Goal: Answer question/provide support: Share knowledge or assist other users

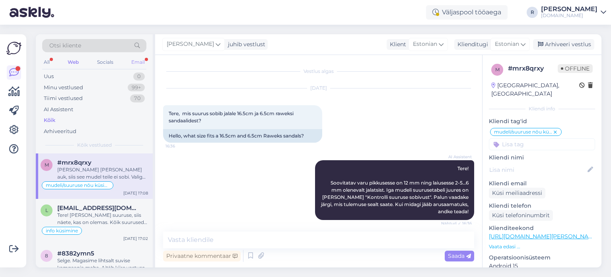
scroll to position [731, 0]
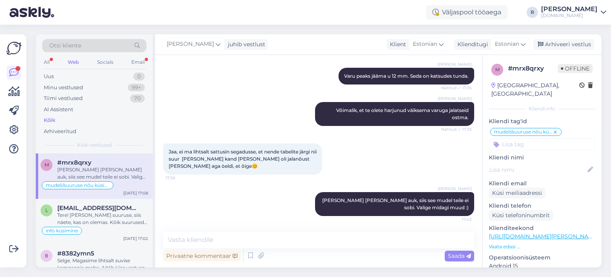
click at [140, 54] on div "Otsi kliente" at bounding box center [94, 48] width 104 height 18
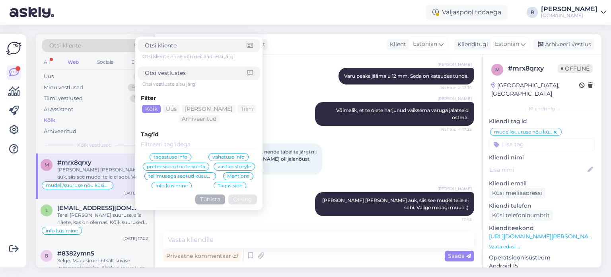
click at [129, 62] on div "All Web Socials Email" at bounding box center [94, 63] width 104 height 12
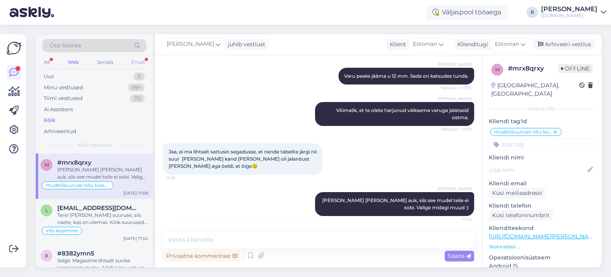
click at [134, 61] on div "Email" at bounding box center [138, 62] width 17 height 10
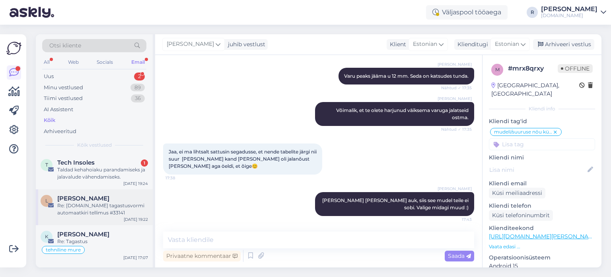
click at [84, 213] on div "Re: [DOMAIN_NAME] tagastusvormi automaatkiri tellimus #33141" at bounding box center [102, 209] width 91 height 14
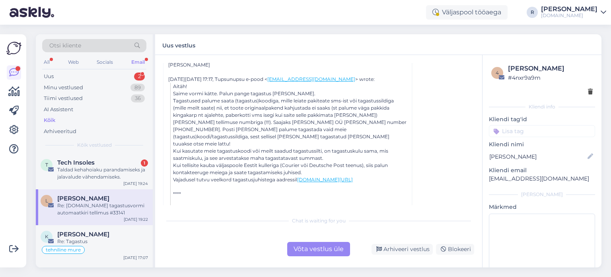
scroll to position [214, 0]
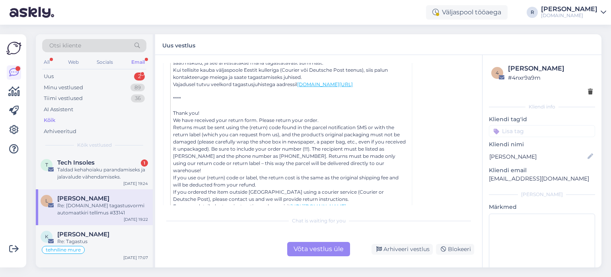
click at [309, 251] on div "Võta vestlus üle" at bounding box center [318, 248] width 63 height 14
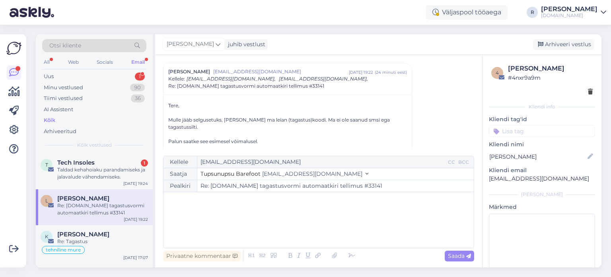
click at [259, 214] on div "﻿" at bounding box center [318, 220] width 302 height 48
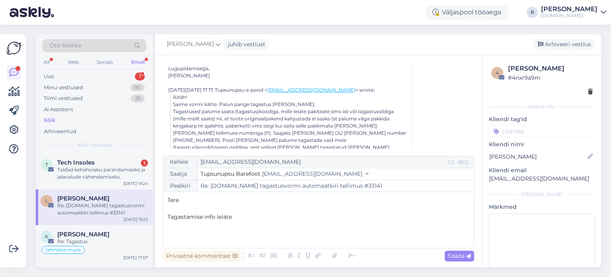
scroll to position [181, 0]
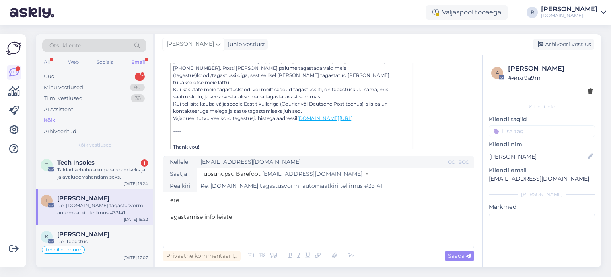
drag, startPoint x: 385, startPoint y: 103, endPoint x: 300, endPoint y: 106, distance: 85.2
click at [300, 106] on blockquote "Aitäh! Saime vormi kätte. Palun pange tagastus [PERSON_NAME]. Tagastused palume…" at bounding box center [288, 135] width 237 height 229
copy link "[DOMAIN_NAME][URL]"
click at [244, 214] on p "Tagastamise info leiate" at bounding box center [318, 216] width 302 height 8
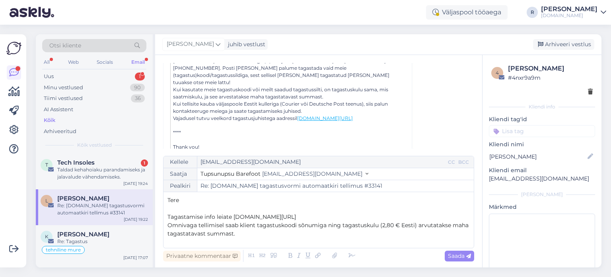
click at [251, 234] on p "Omnivaga tellimisel saab klient tagastuskoodi sõnumiga ning tagastuskulu (2,80 …" at bounding box center [318, 229] width 302 height 17
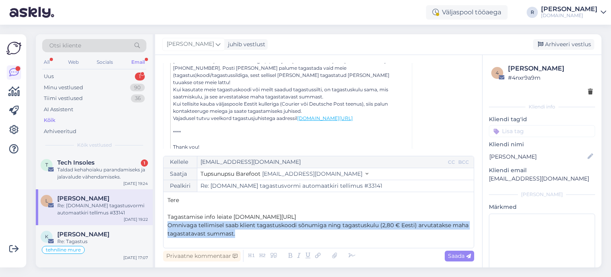
drag, startPoint x: 250, startPoint y: 234, endPoint x: 168, endPoint y: 225, distance: 82.4
click at [168, 225] on p "Omnivaga tellimisel saab klient tagastuskoodi sõnumiga ning tagastuskulu (2,80 …" at bounding box center [318, 229] width 302 height 17
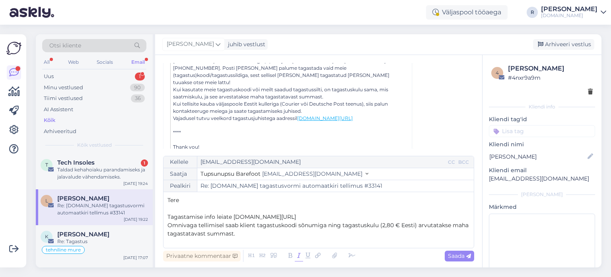
click at [300, 255] on icon at bounding box center [299, 255] width 8 height 11
click at [271, 234] on p "Omnivaga tellimisel saab klient tagastuskoodi sõnumiga ning tagastuskulu (2,80 …" at bounding box center [318, 229] width 302 height 17
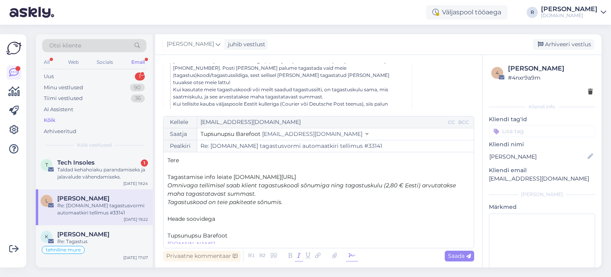
click at [347, 257] on icon at bounding box center [352, 255] width 12 height 11
click at [200, 226] on p "﻿" at bounding box center [318, 227] width 302 height 8
drag, startPoint x: 309, startPoint y: 175, endPoint x: 233, endPoint y: 175, distance: 75.6
click at [233, 175] on p "Tagastamise info leiate [DOMAIN_NAME][URL]" at bounding box center [318, 177] width 302 height 8
click at [337, 255] on icon at bounding box center [334, 255] width 10 height 11
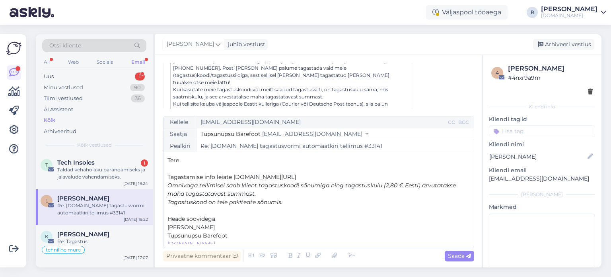
drag, startPoint x: 328, startPoint y: 173, endPoint x: 235, endPoint y: 174, distance: 93.1
click at [235, 174] on p "Tagastamise info leiate [DOMAIN_NAME][URL]" at bounding box center [318, 177] width 302 height 8
click at [319, 251] on icon at bounding box center [318, 255] width 10 height 11
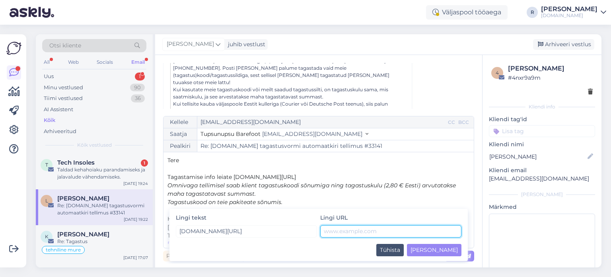
click at [385, 236] on input "text" at bounding box center [390, 231] width 141 height 12
paste input "Omnivaga tellimisel saab klient tagastuskoodi sõnumiga ning tagastuskulu (2,80 …"
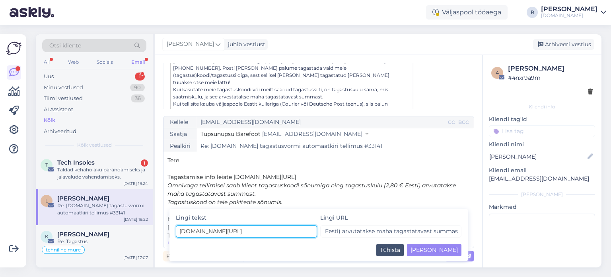
click at [295, 229] on input "[DOMAIN_NAME][URL]" at bounding box center [246, 231] width 141 height 12
drag, startPoint x: 284, startPoint y: 230, endPoint x: 177, endPoint y: 230, distance: 107.0
click at [177, 230] on input "[DOMAIN_NAME][URL]" at bounding box center [246, 231] width 141 height 12
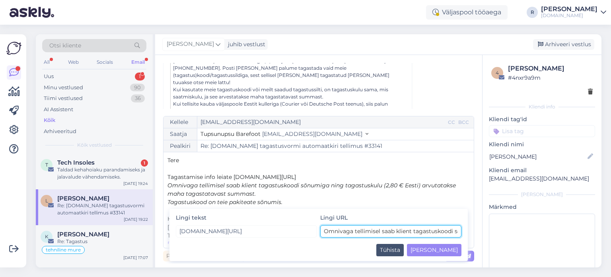
click at [385, 229] on input "Omnivaga tellimisel saab klient tagastuskoodi sõnumiga ning tagastuskulu (2,80 …" at bounding box center [390, 231] width 141 height 12
paste input "[DOMAIN_NAME][URL]"
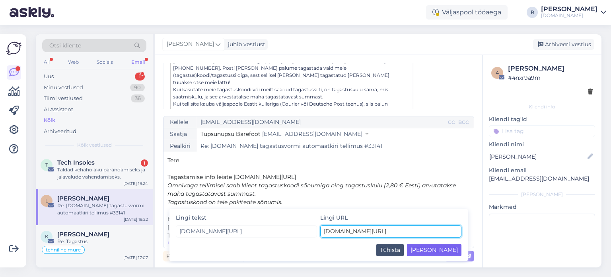
type input "[DOMAIN_NAME][URL]"
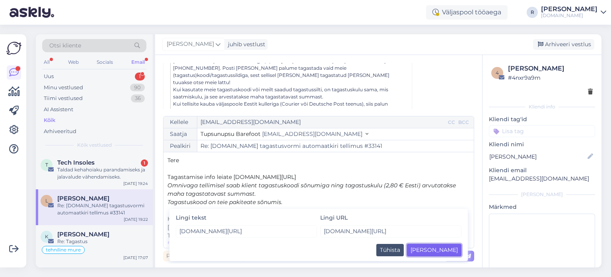
click at [455, 248] on button "[PERSON_NAME]" at bounding box center [434, 249] width 55 height 12
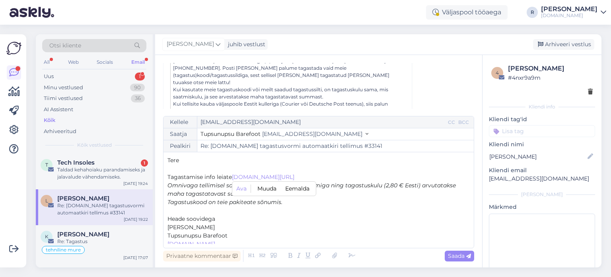
click at [341, 213] on p "﻿" at bounding box center [318, 210] width 302 height 8
click at [462, 255] on span "Saada" at bounding box center [459, 255] width 23 height 7
type input "Re: [DOMAIN_NAME] tagastusvormi automaatkiri tellimus #33141"
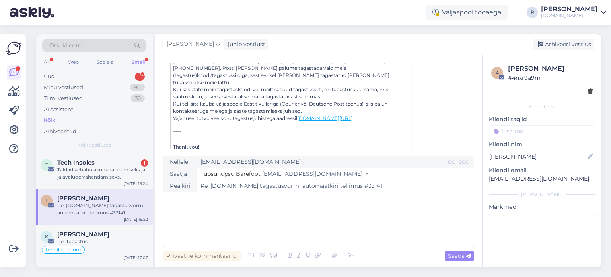
scroll to position [333, 0]
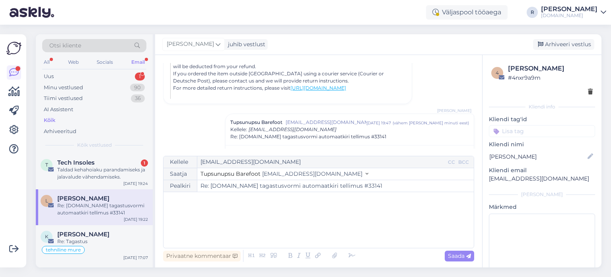
click at [544, 131] on input at bounding box center [542, 131] width 106 height 12
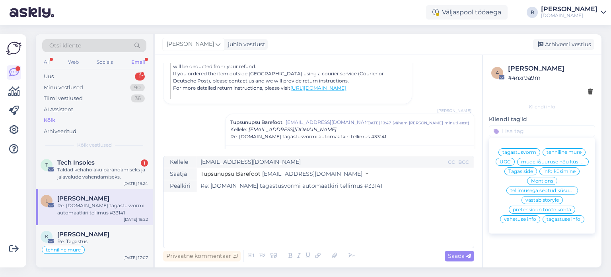
click at [575, 221] on span "tagastuse info" at bounding box center [564, 218] width 34 height 5
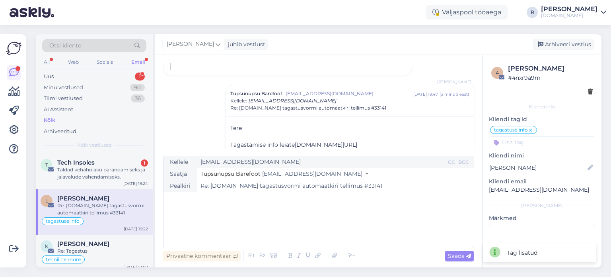
scroll to position [401, 0]
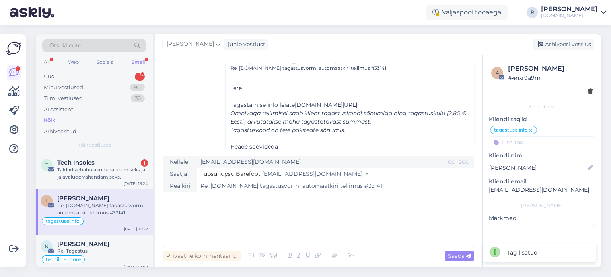
click at [337, 101] on span "[DOMAIN_NAME][URL]" at bounding box center [326, 104] width 62 height 7
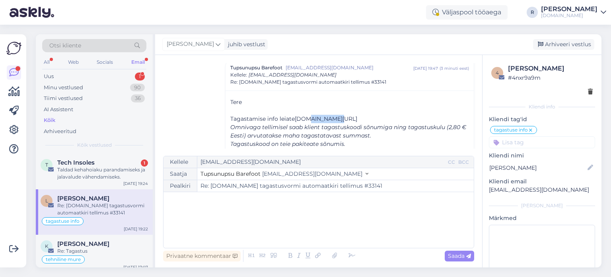
scroll to position [393, 0]
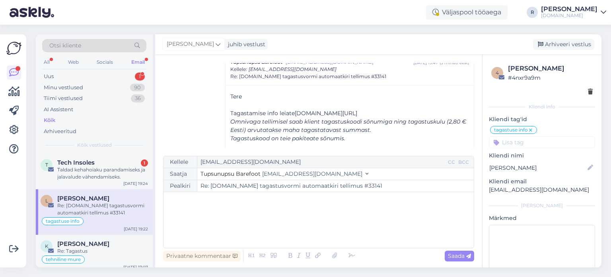
click at [357, 109] on span "[DOMAIN_NAME][URL]" at bounding box center [326, 112] width 62 height 7
click at [340, 118] on em "Omnivaga tellimisel saab klient tagastuskoodi sõnumiga ning tagastuskulu (2,80 …" at bounding box center [348, 126] width 236 height 16
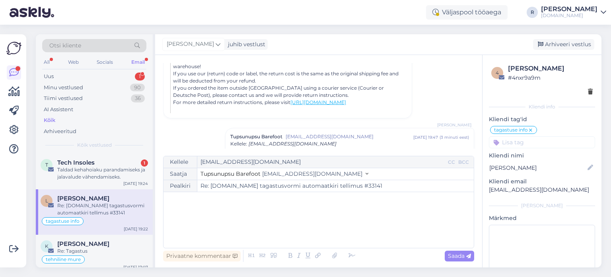
scroll to position [398, 0]
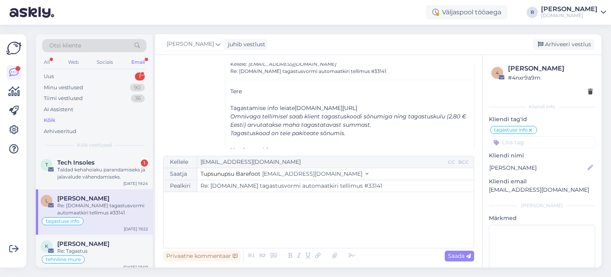
click at [323, 112] on p "Omnivaga tellimisel saab klient tagastuskoodi sõnumiga ning tagastuskulu (2,80 …" at bounding box center [349, 120] width 239 height 17
drag, startPoint x: 543, startPoint y: 78, endPoint x: 509, endPoint y: 83, distance: 34.5
click at [509, 83] on div "4 [PERSON_NAME] Rattur # 4nxr9a9m" at bounding box center [542, 79] width 106 height 37
copy div "# 4nxr9a9m"
click at [357, 104] on span "[DOMAIN_NAME][URL]" at bounding box center [326, 107] width 62 height 7
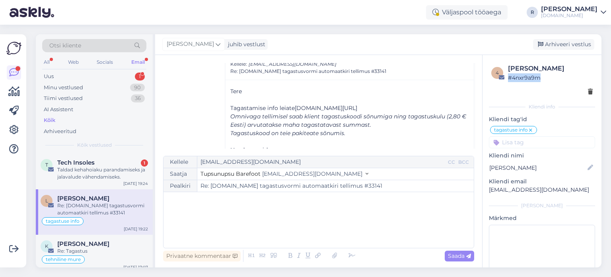
click at [357, 104] on span "[DOMAIN_NAME][URL]" at bounding box center [326, 107] width 62 height 7
click at [341, 104] on p "Tagastamise info leiate [DOMAIN_NAME][URL] ﻿" at bounding box center [349, 108] width 239 height 8
click at [334, 129] on em "Tagastuskood on teie pakiteate sõnumis." at bounding box center [287, 132] width 115 height 7
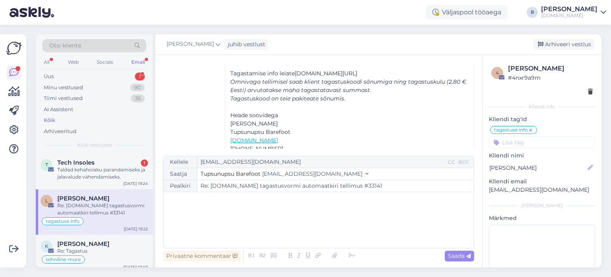
scroll to position [393, 0]
